Goal: Communication & Community: Connect with others

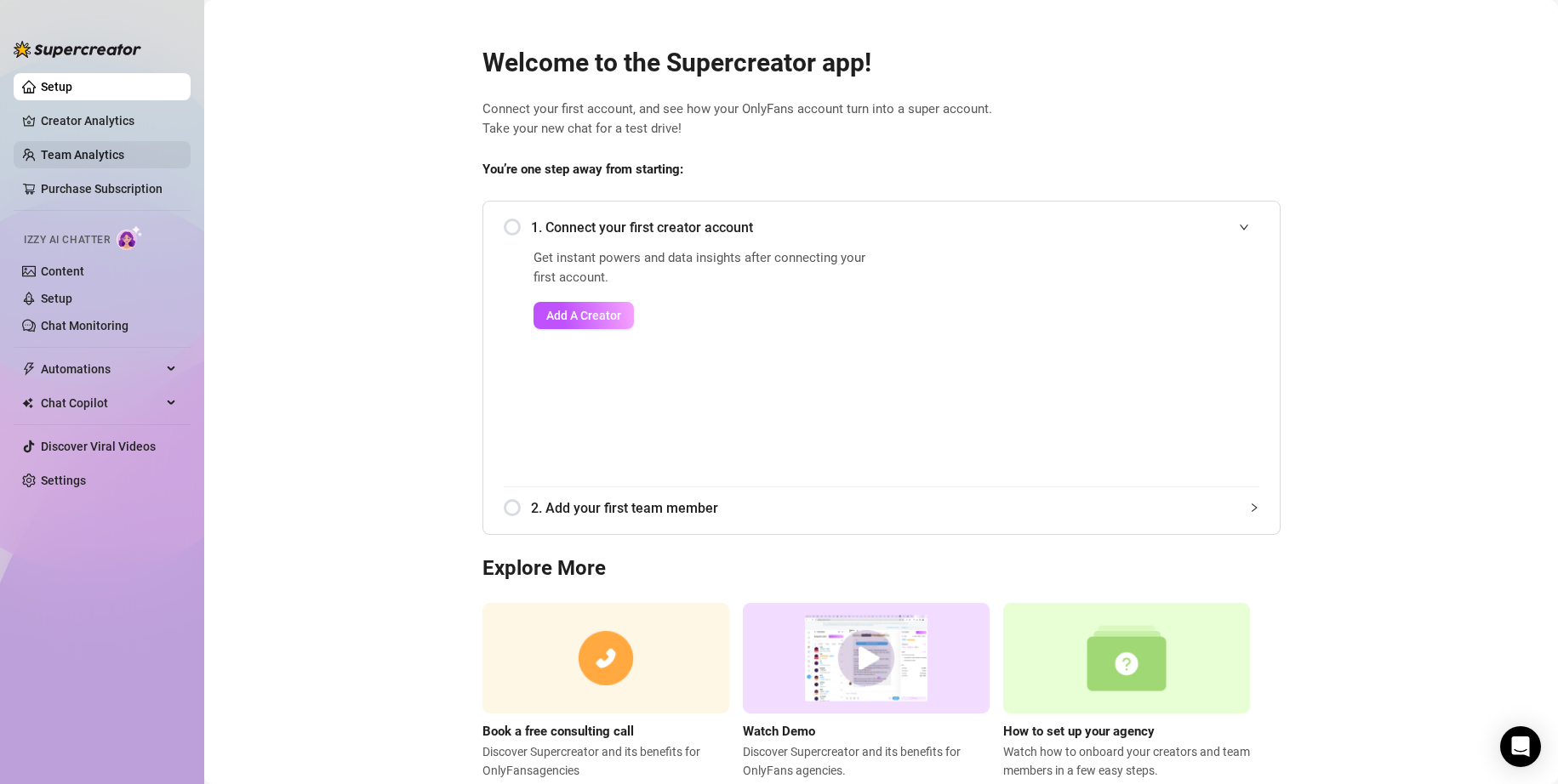
click at [80, 159] on link "Team Analytics" at bounding box center [83, 155] width 84 height 14
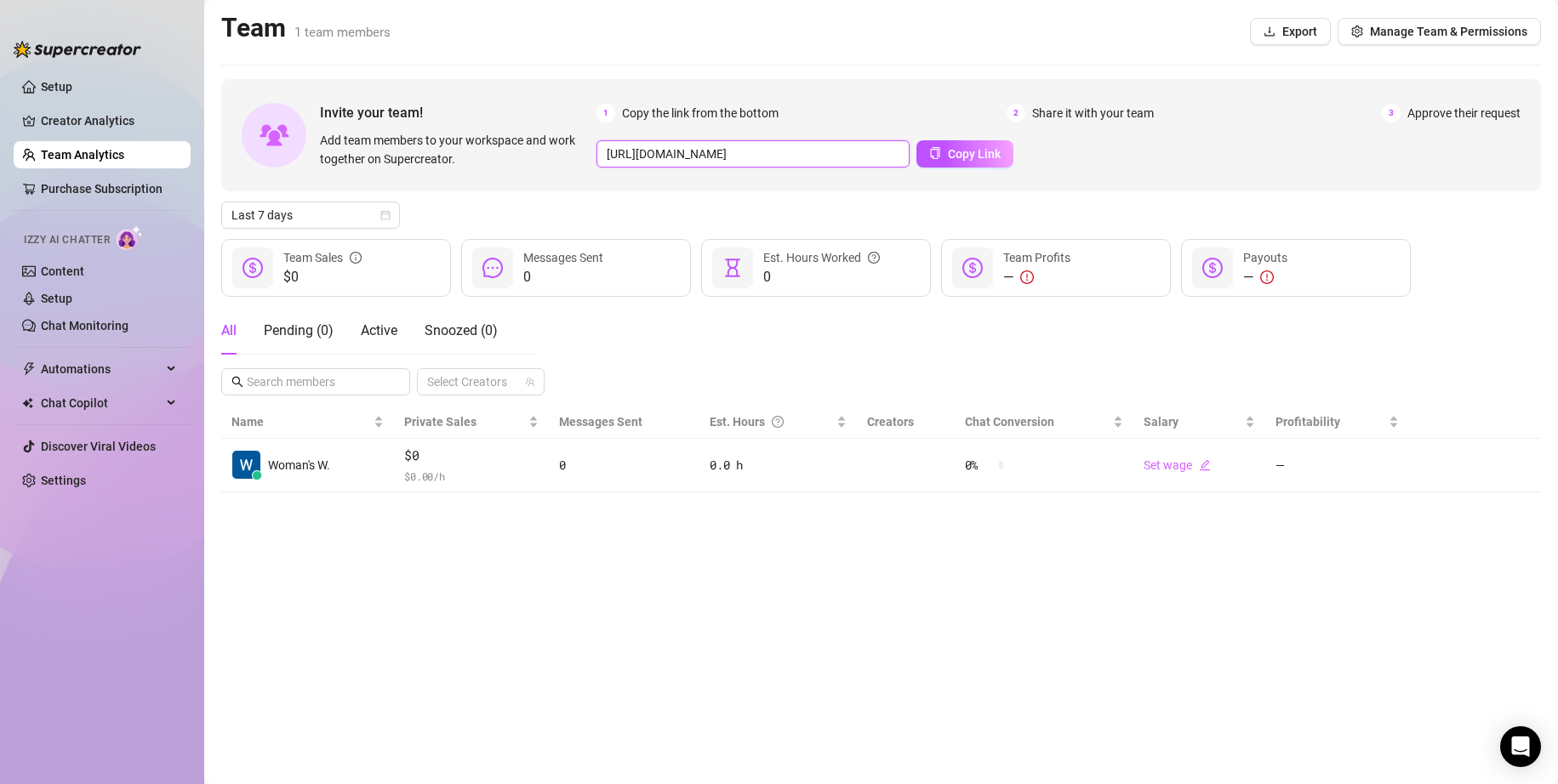
scroll to position [0, 328]
drag, startPoint x: 605, startPoint y: 155, endPoint x: 923, endPoint y: 190, distance: 319.9
click at [742, 190] on div "Invite your team! Add team members to your workspace and work together on Super…" at bounding box center [881, 134] width 1320 height 112
click at [742, 155] on span "Copy Link" at bounding box center [974, 154] width 53 height 14
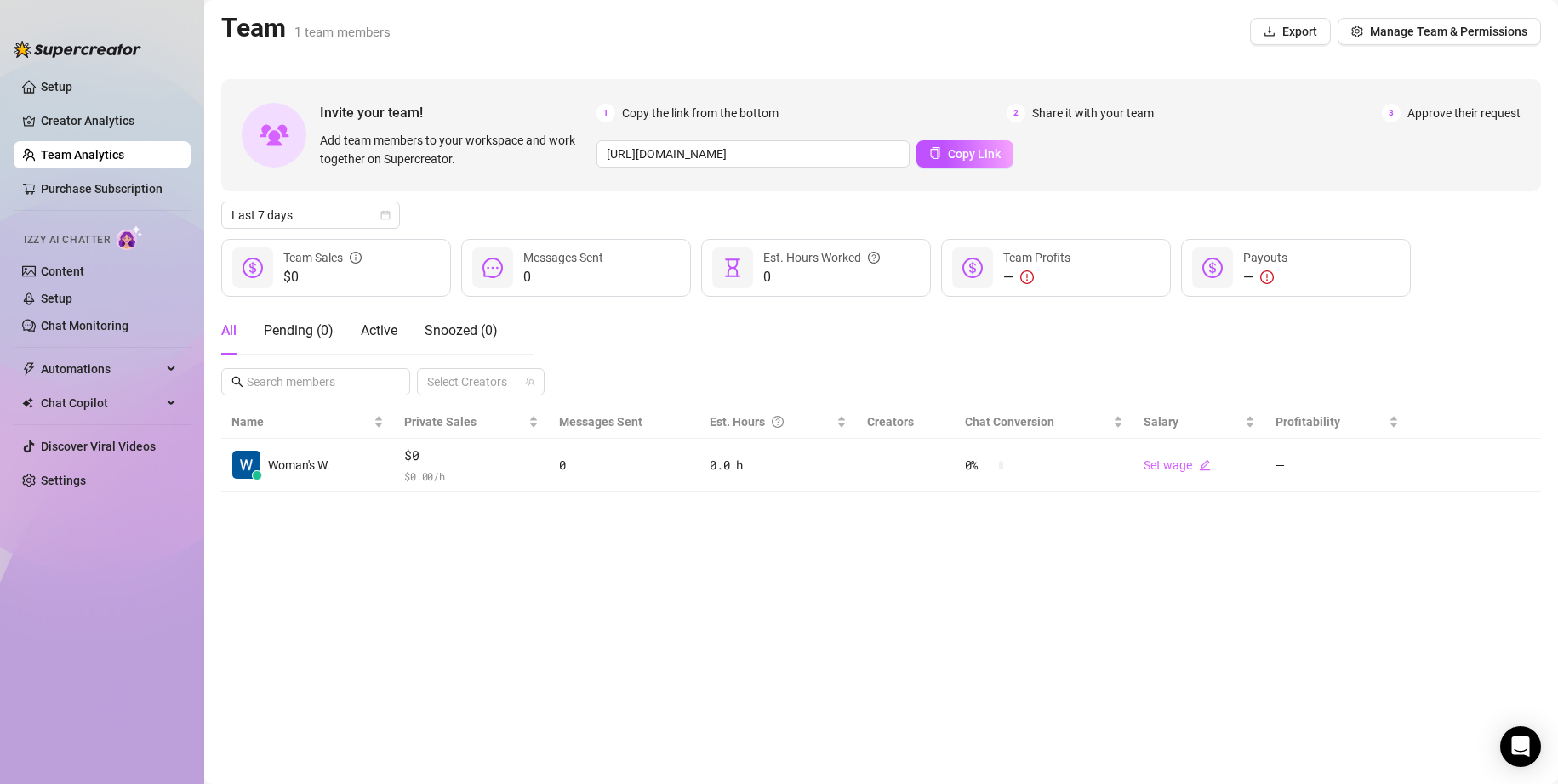
click at [274, 132] on img at bounding box center [274, 136] width 30 height 23
click at [460, 99] on div "Invite your team! Add team members to your workspace and work together on Super…" at bounding box center [881, 134] width 1320 height 112
